Goal: Check status

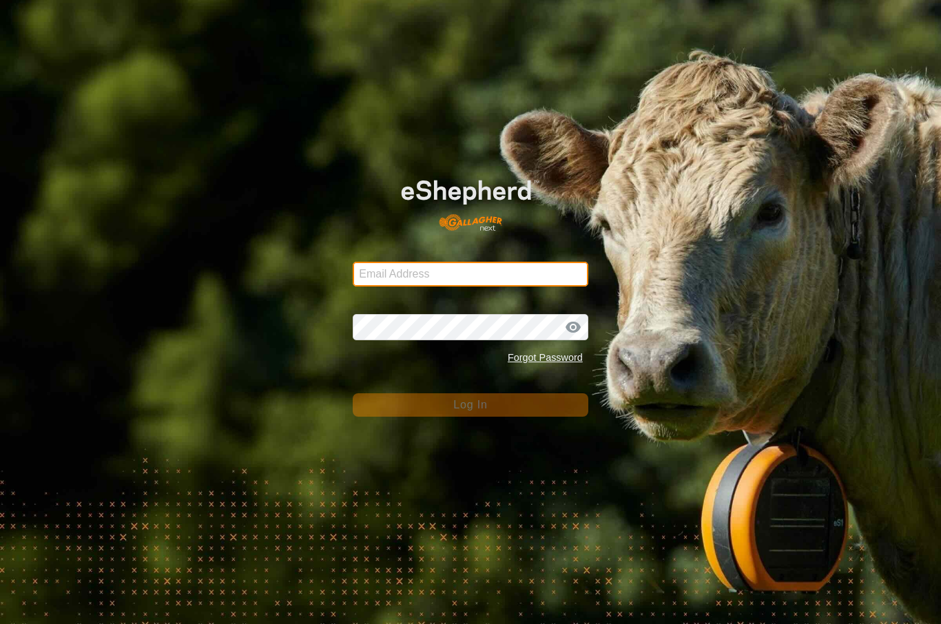
click at [562, 279] on input "Email Address" at bounding box center [471, 274] width 236 height 25
type input "[EMAIL_ADDRESS][DOMAIN_NAME]"
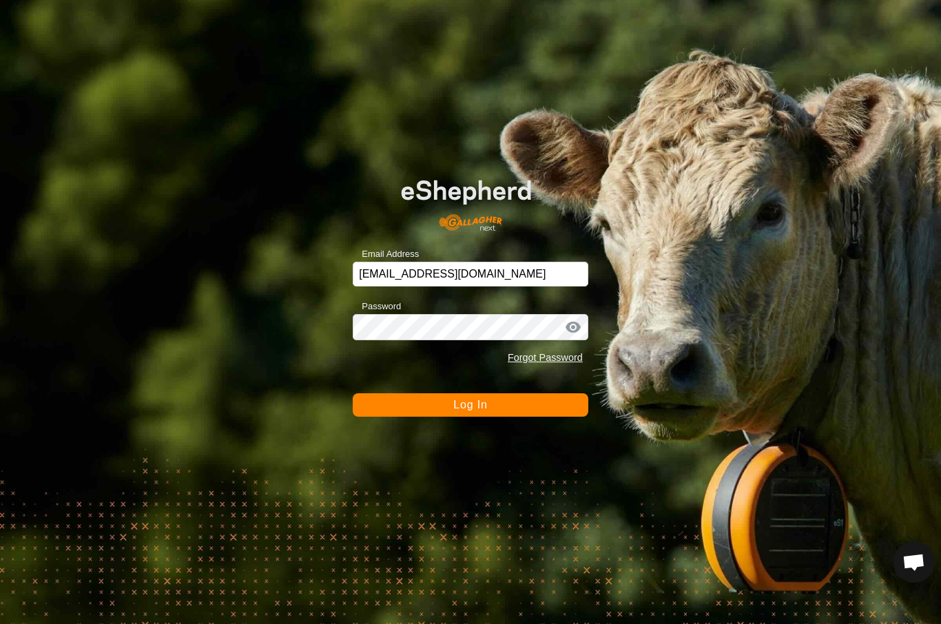
click at [552, 394] on button "Log In" at bounding box center [471, 405] width 236 height 23
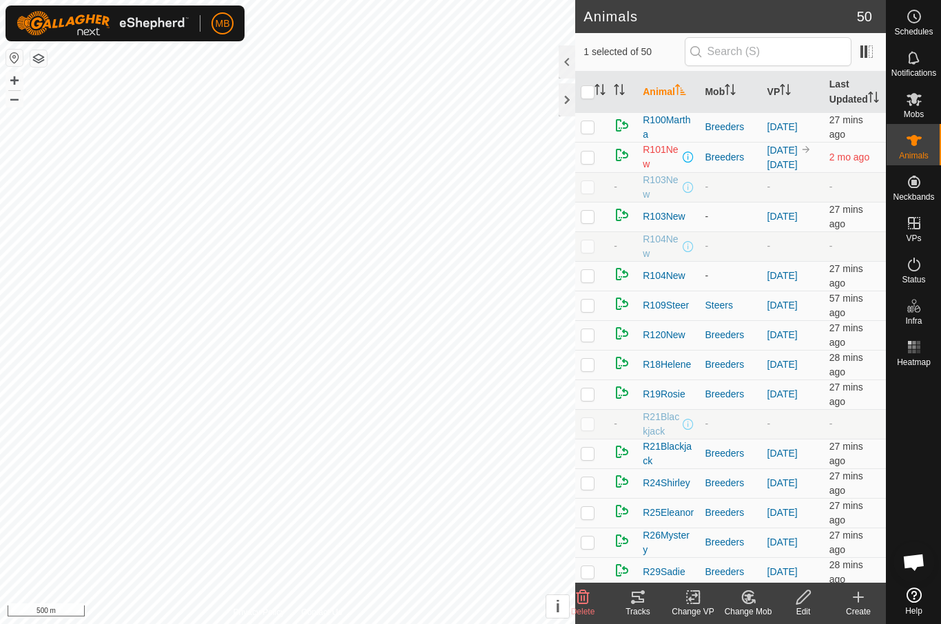
click at [631, 609] on div "Tracks" at bounding box center [638, 612] width 55 height 12
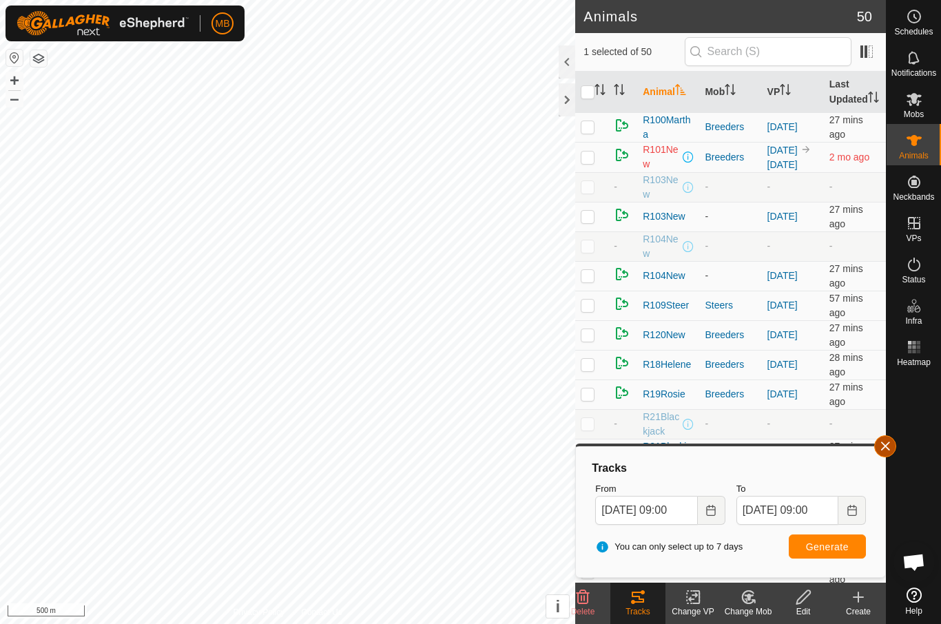
click at [891, 453] on button "button" at bounding box center [886, 447] width 22 height 22
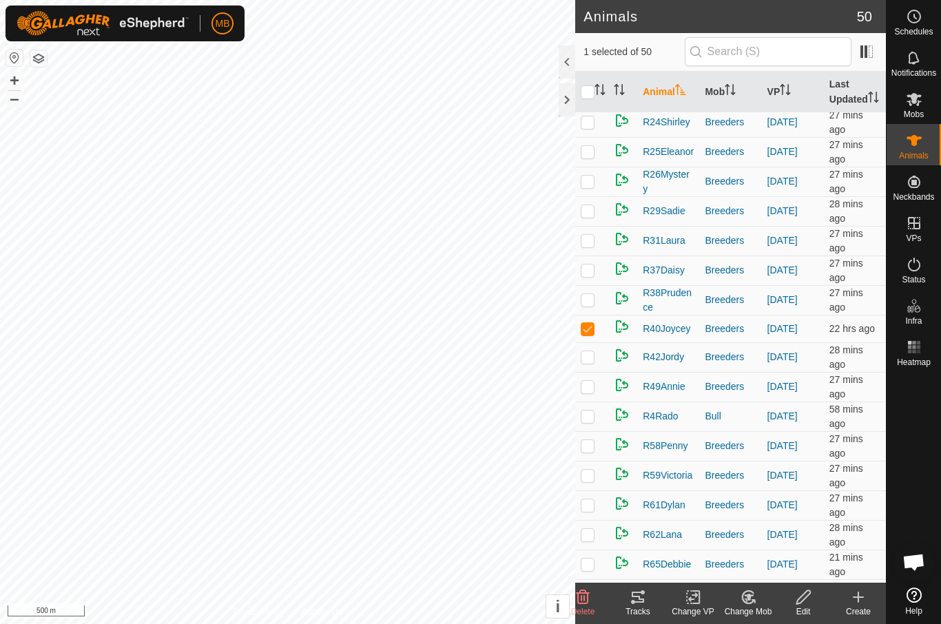
scroll to position [378, 0]
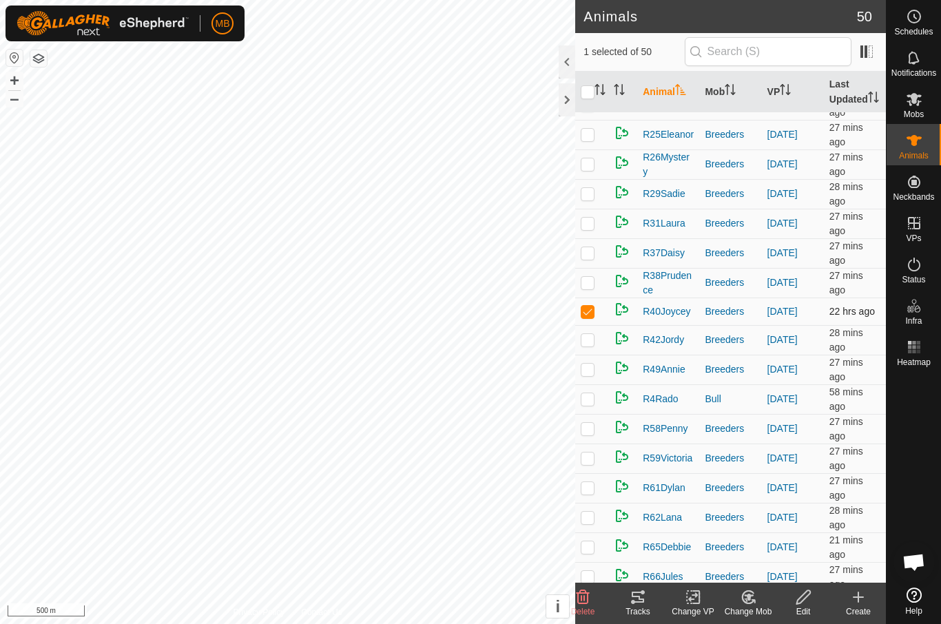
click at [585, 325] on td at bounding box center [591, 312] width 33 height 28
checkbox input "false"
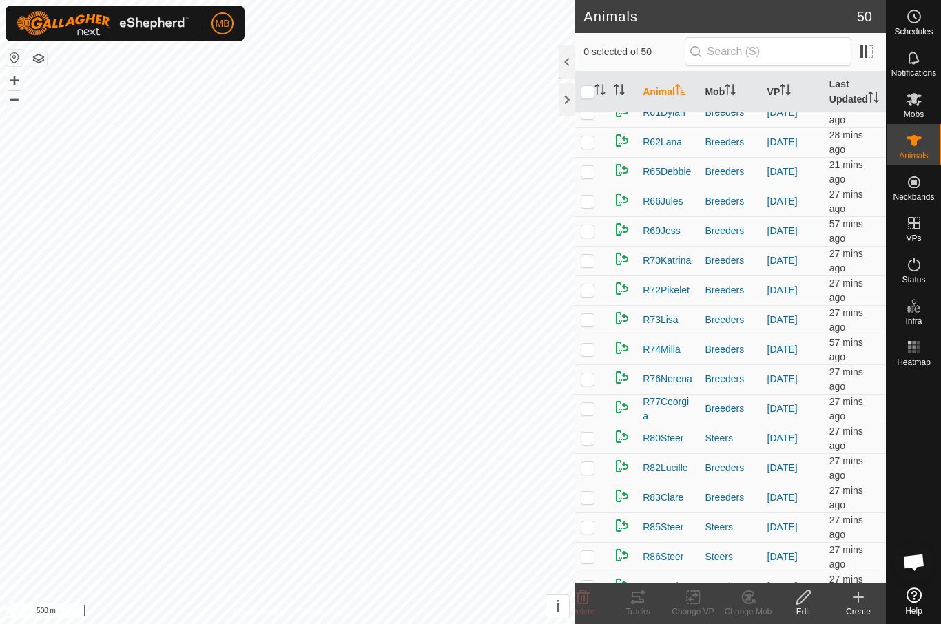
scroll to position [744, 0]
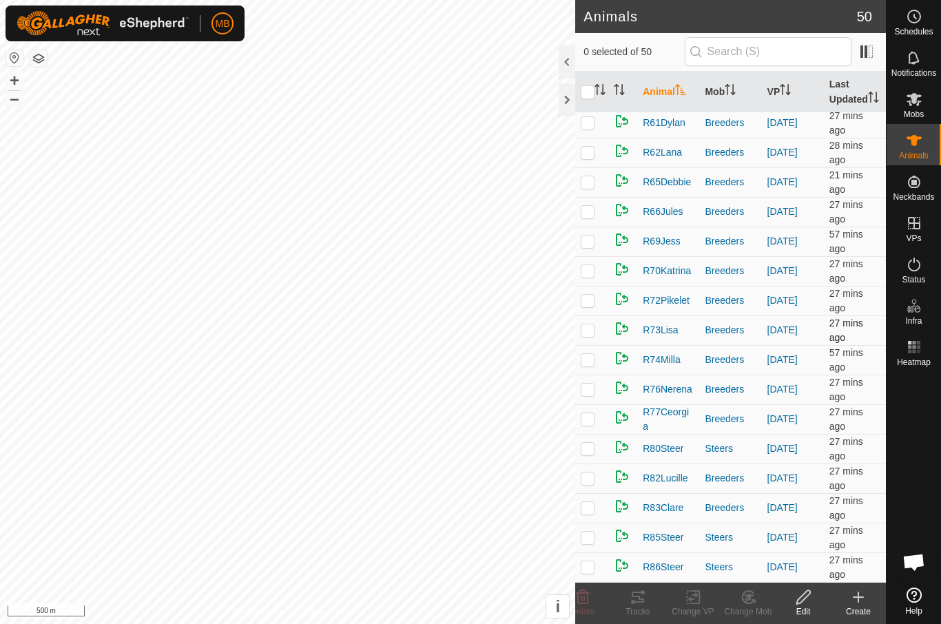
click at [597, 337] on td at bounding box center [591, 331] width 33 height 30
click at [640, 618] on div "Tracks" at bounding box center [638, 603] width 55 height 41
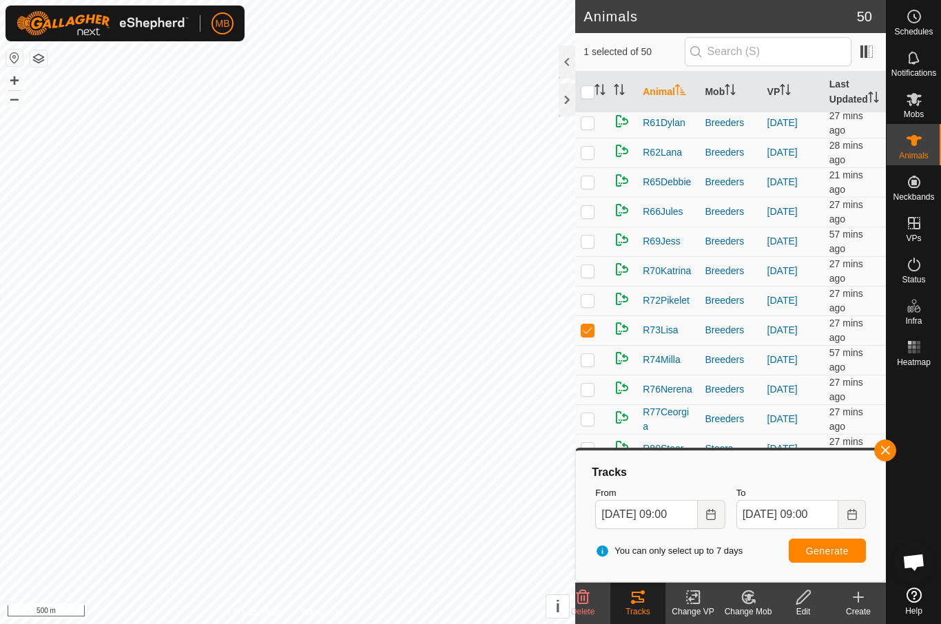
click at [875, 467] on div "Tracks From [DATE] 09:00 To [DATE] 09:00 You can only select up to 7 days Gener…" at bounding box center [731, 516] width 298 height 120
click at [882, 453] on span "button" at bounding box center [885, 450] width 11 height 11
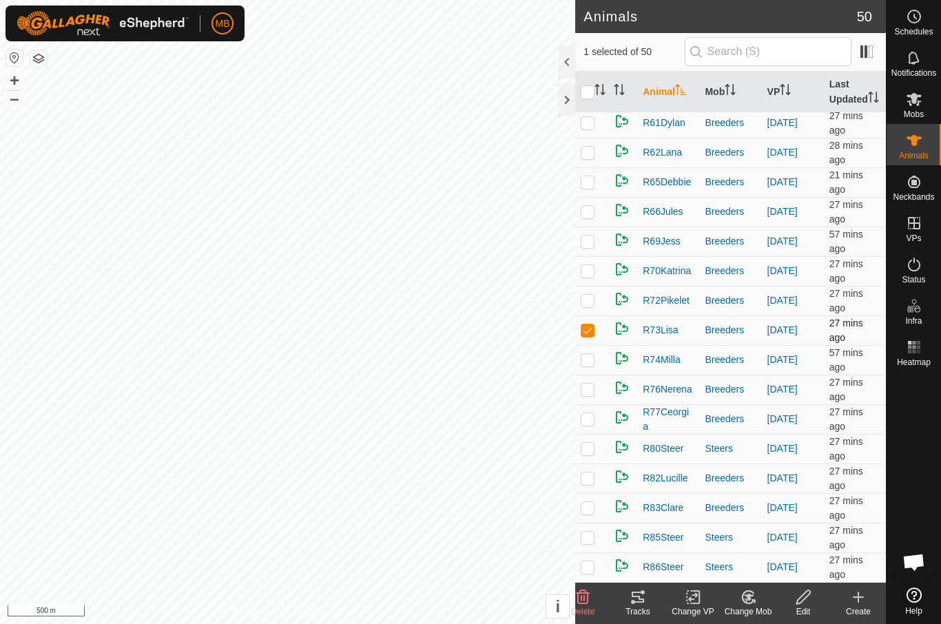
click at [602, 340] on td at bounding box center [591, 331] width 33 height 30
checkbox input "false"
click at [571, 104] on div at bounding box center [567, 99] width 17 height 33
